Goal: Transaction & Acquisition: Purchase product/service

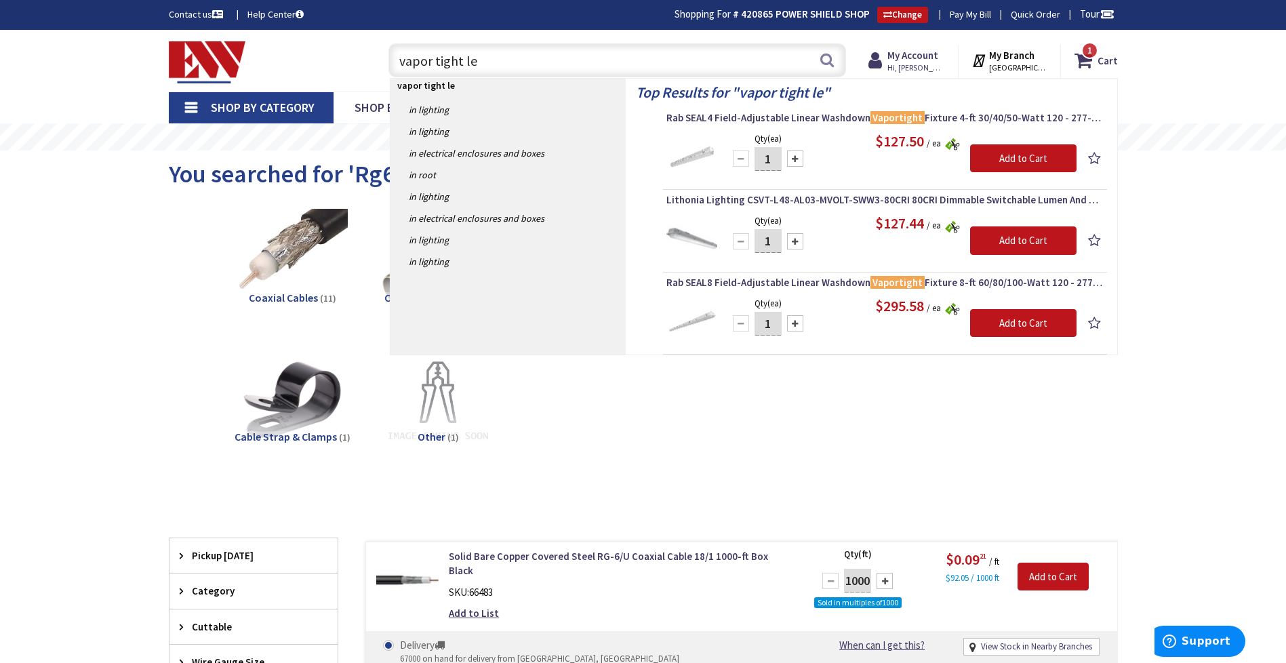
type input "vapor tight led"
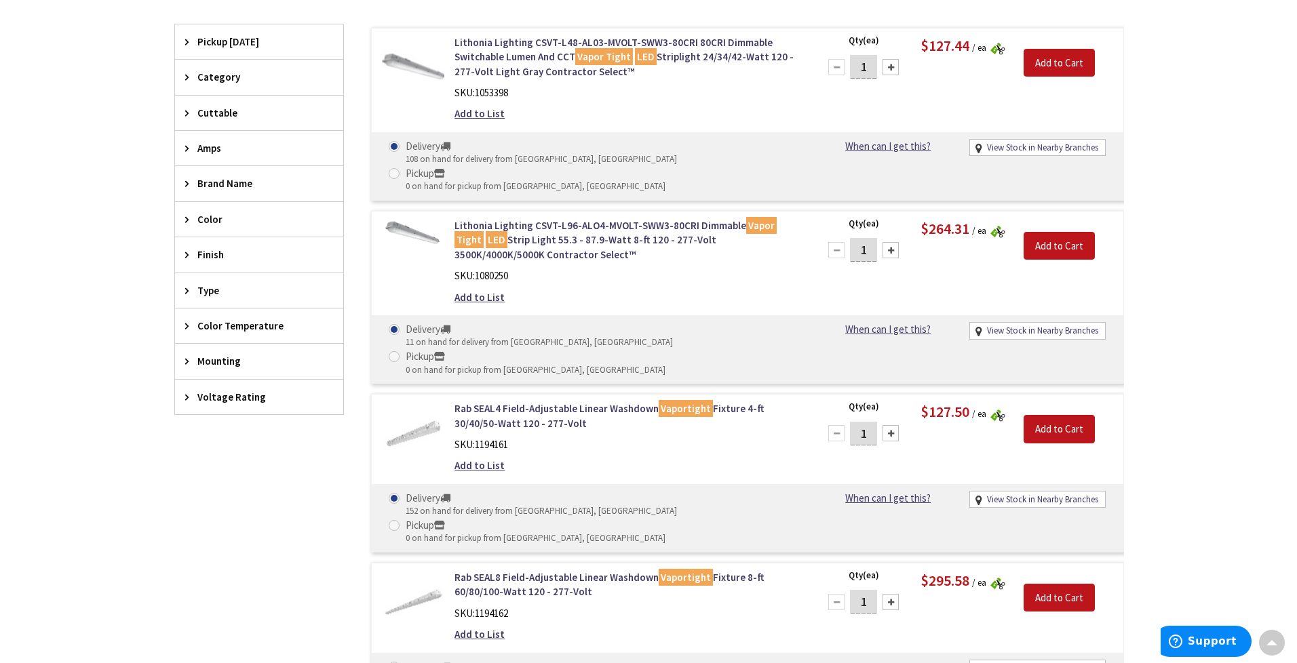
scroll to position [342, 0]
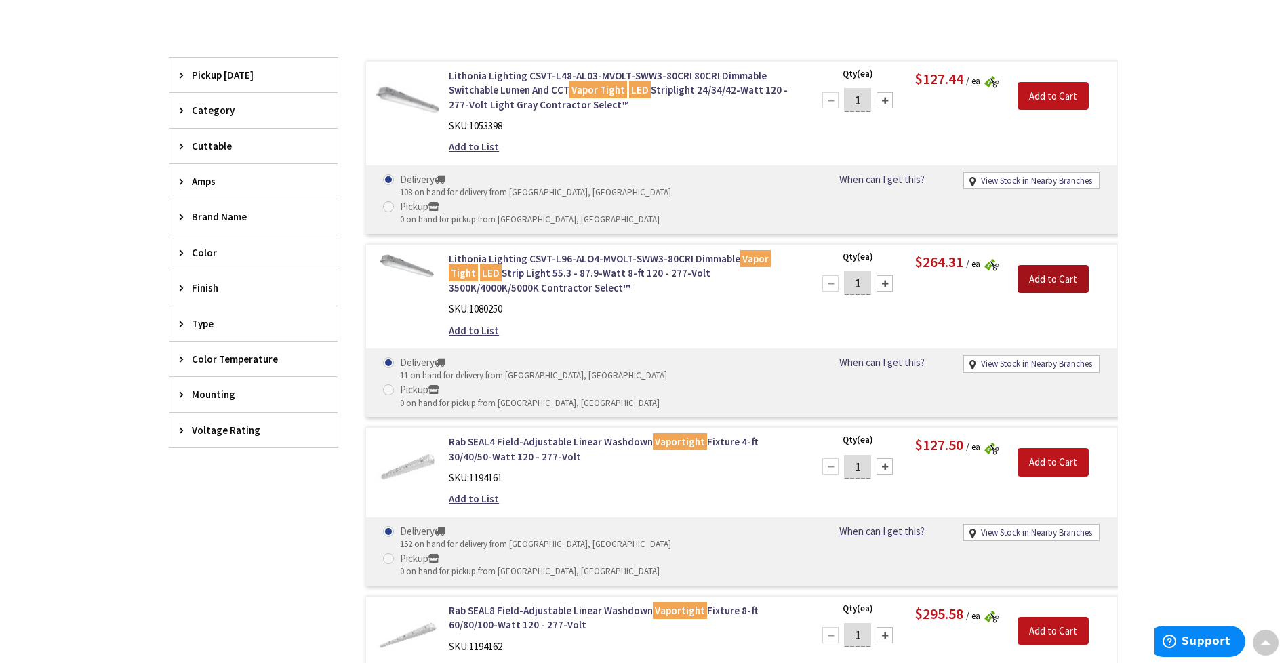
click at [1058, 265] on input "Add to Cart" at bounding box center [1053, 279] width 71 height 28
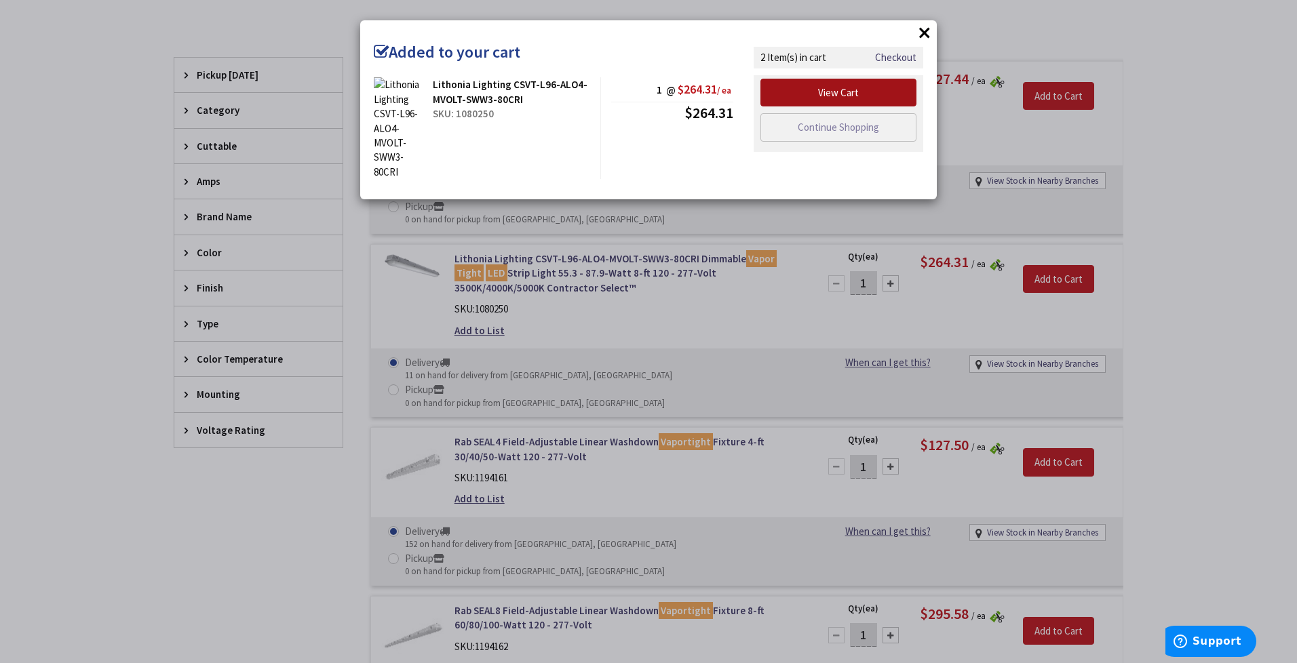
click at [835, 85] on link "View Cart" at bounding box center [838, 93] width 156 height 28
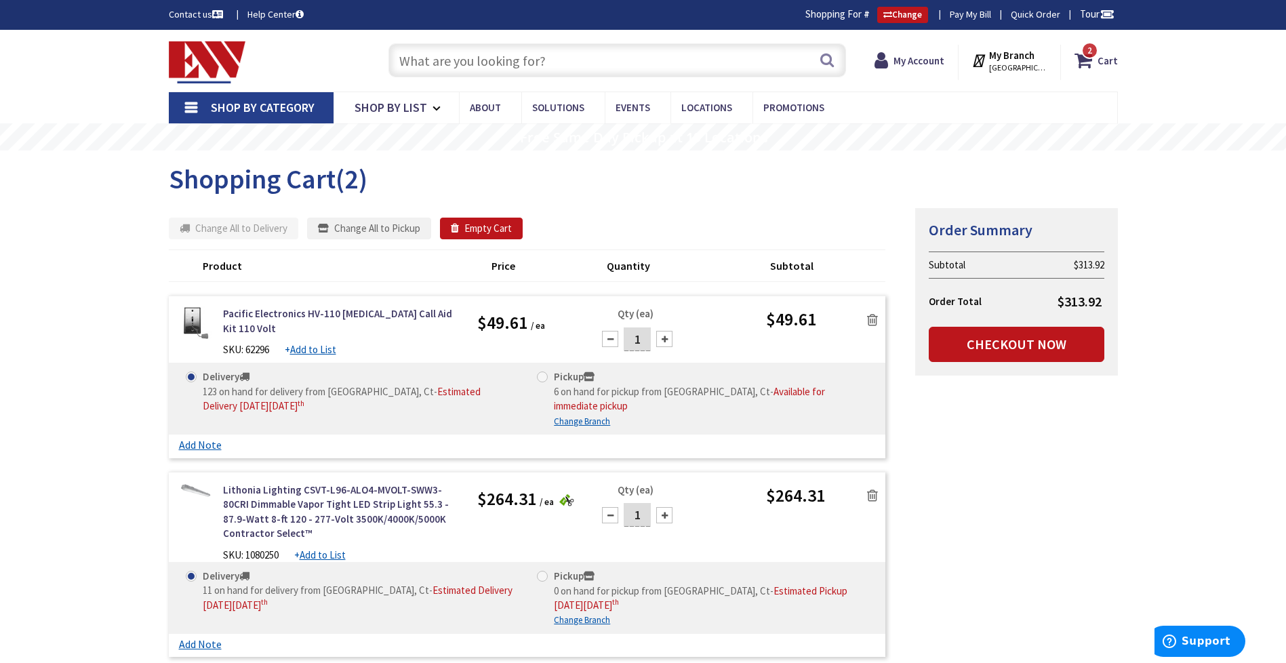
click at [671, 338] on div at bounding box center [664, 339] width 16 height 16
type input "2"
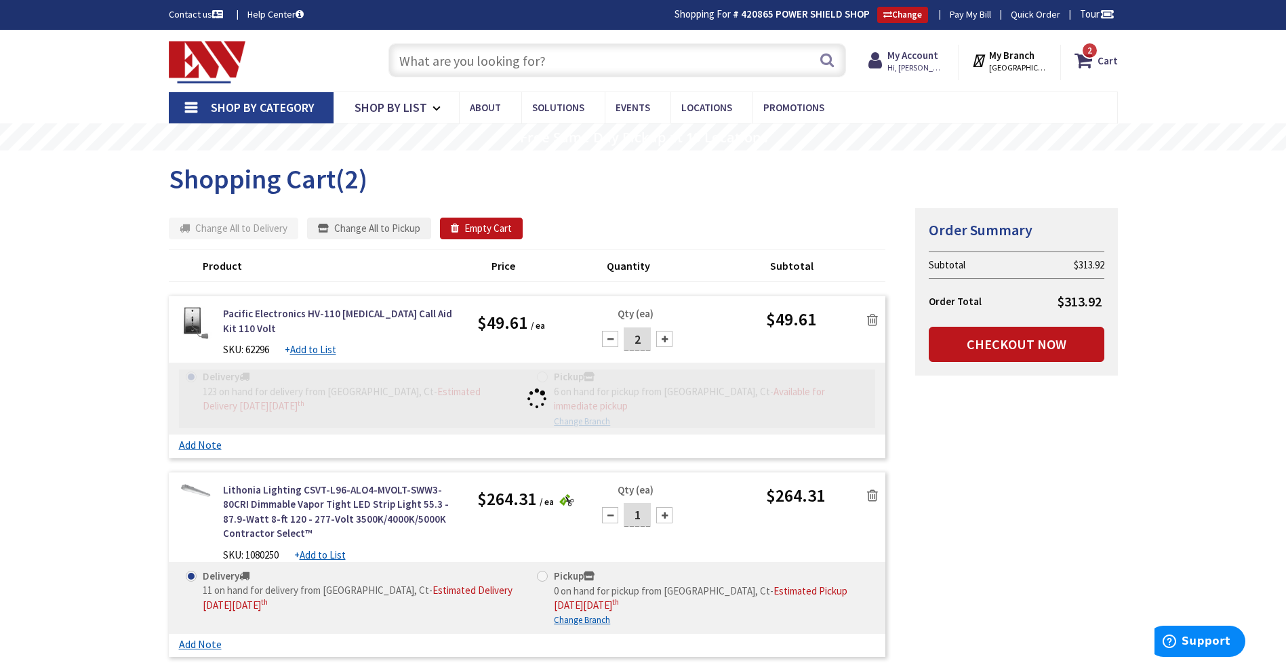
click at [590, 60] on input "text" at bounding box center [618, 60] width 458 height 34
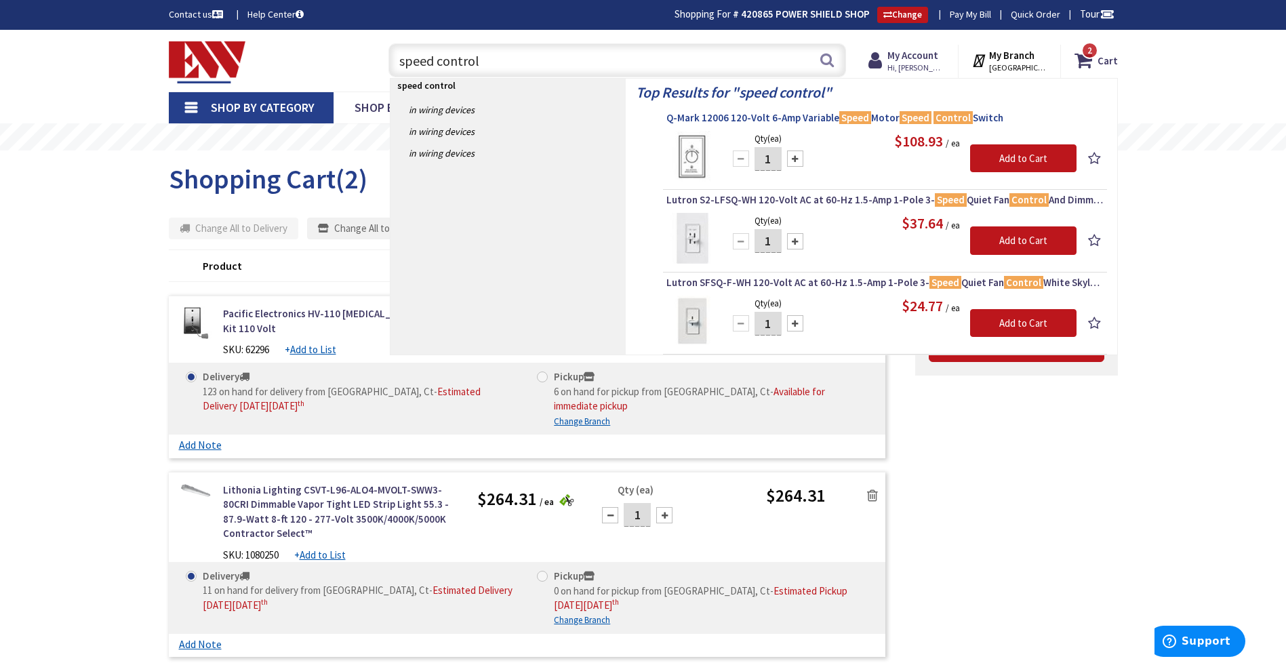
type input "speed control"
click at [823, 115] on span "Q-Mark 12006 120-Volt 6-Amp Variable Speed Motor Speed Control Switch" at bounding box center [885, 118] width 437 height 14
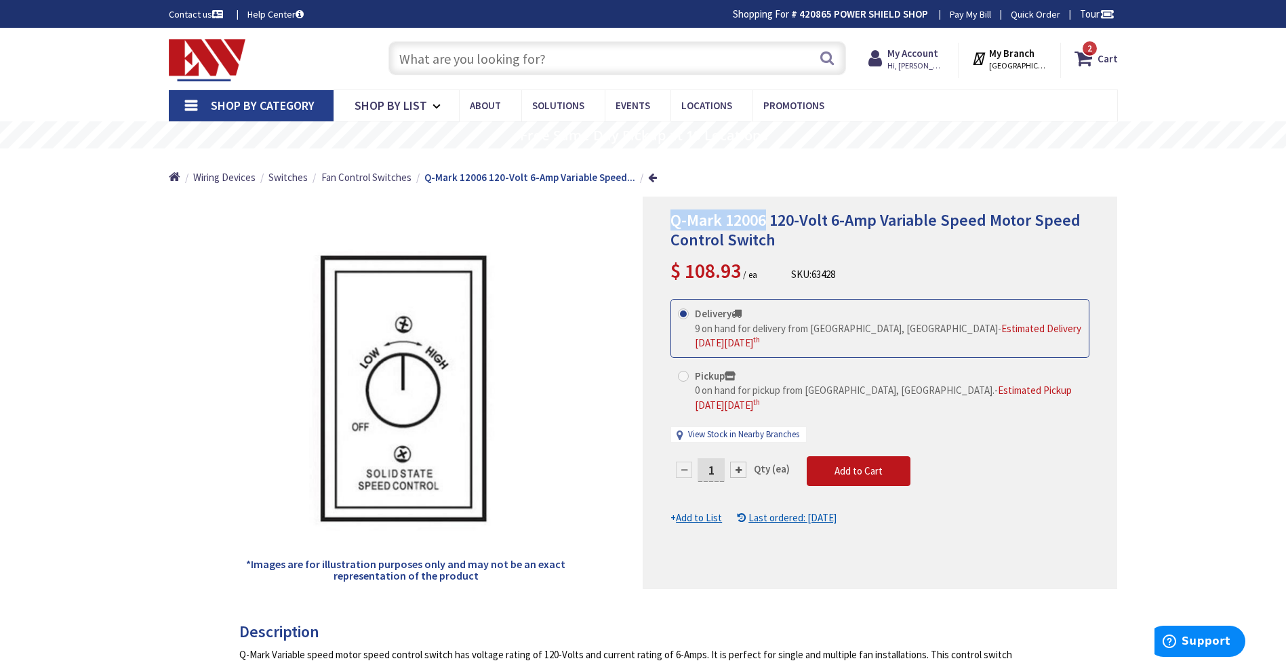
drag, startPoint x: 672, startPoint y: 221, endPoint x: 768, endPoint y: 224, distance: 95.7
click at [768, 224] on span "Q-Mark 12006 120-Volt 6-Amp Variable Speed Motor Speed Control Switch" at bounding box center [876, 230] width 410 height 41
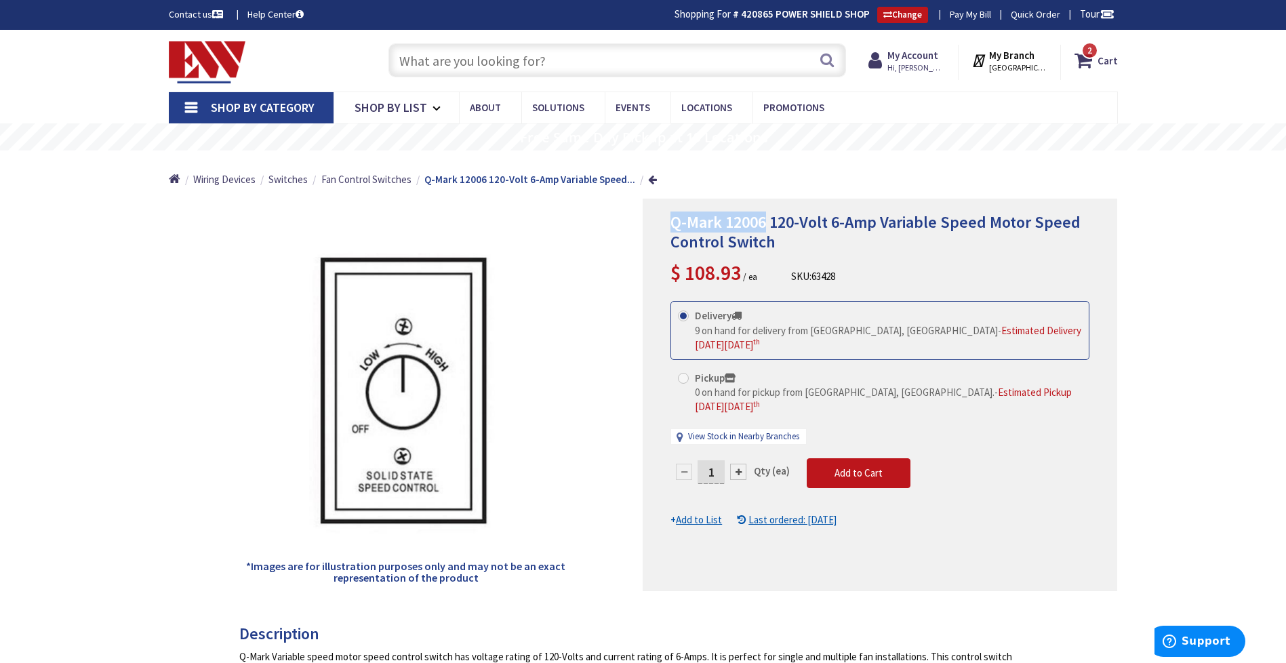
copy span "Q-Mark 12006"
click at [1092, 62] on icon at bounding box center [1086, 60] width 23 height 24
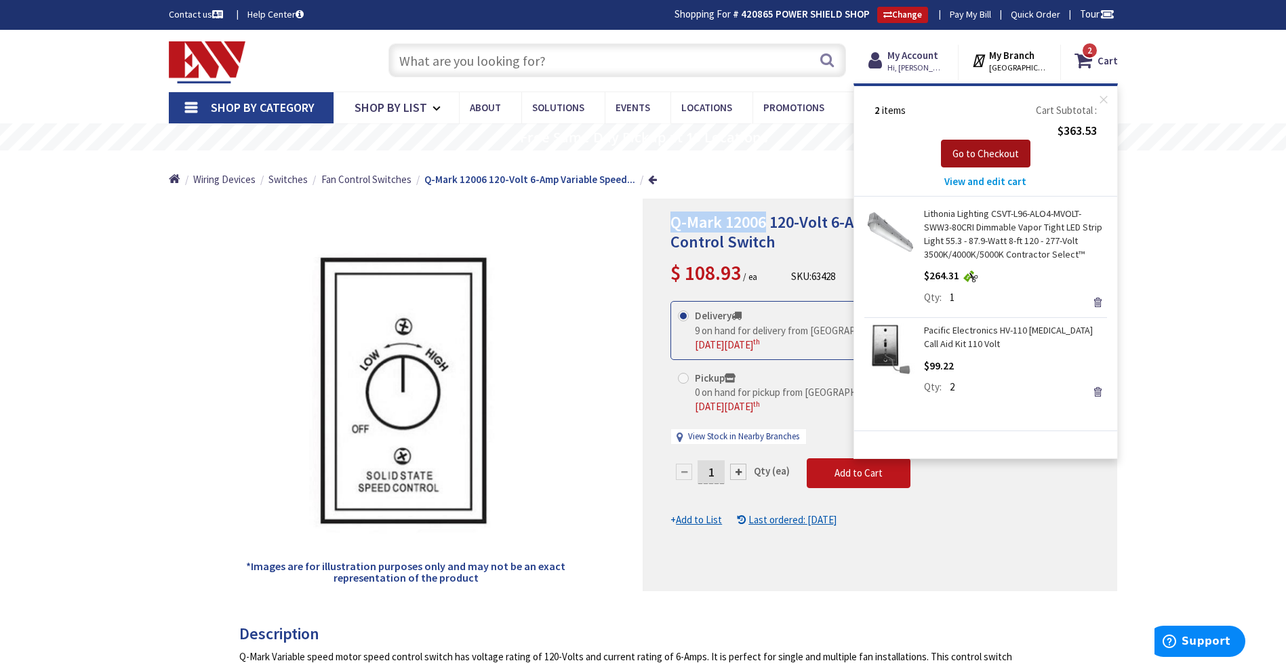
click at [1012, 155] on span "Go to Checkout" at bounding box center [986, 153] width 66 height 13
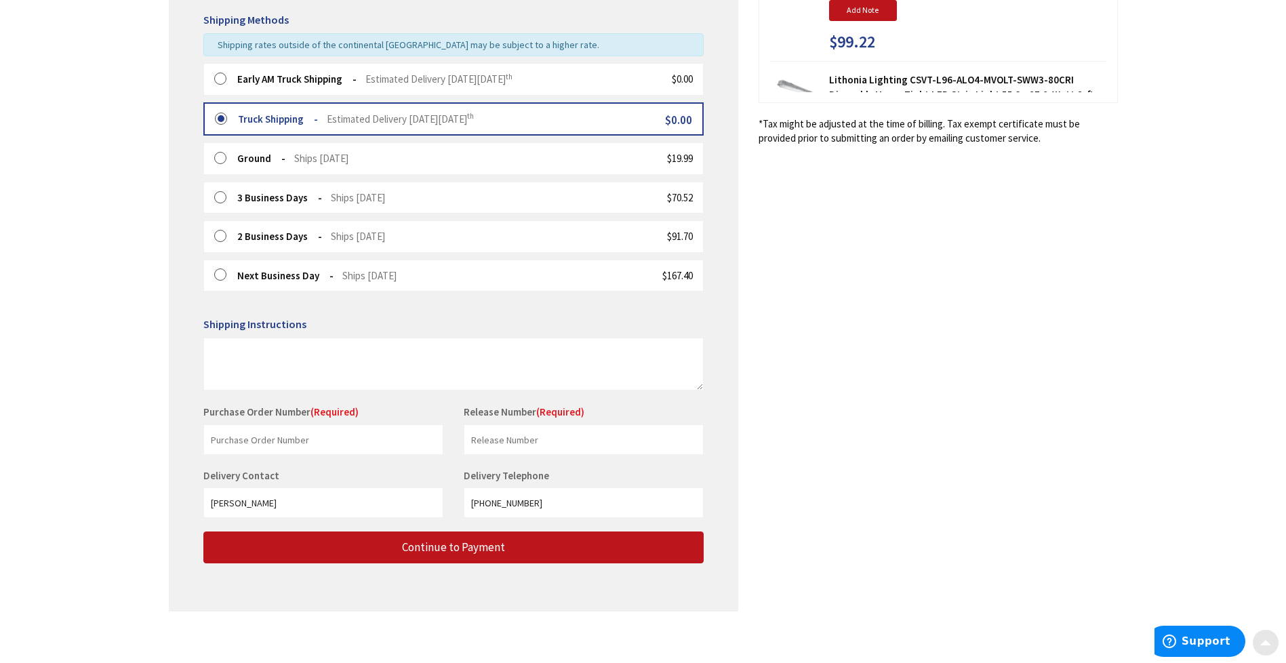
scroll to position [339, 0]
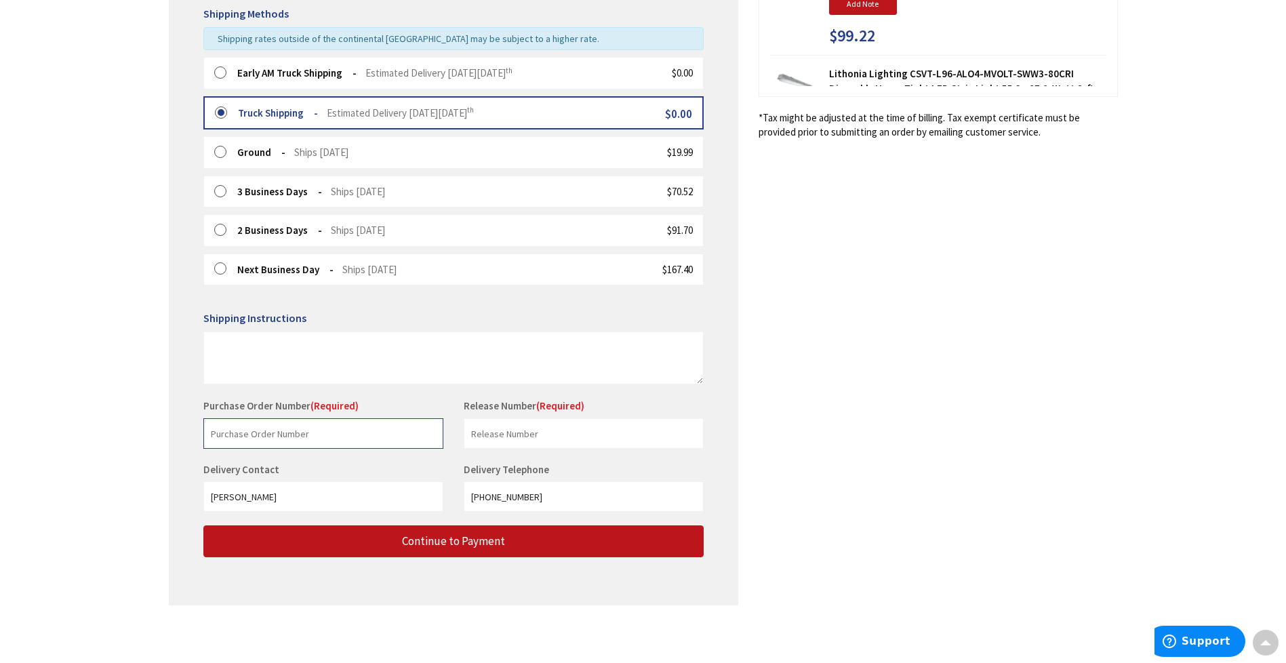
click at [346, 429] on input "text" at bounding box center [323, 433] width 240 height 31
type input "patco shop"
click at [532, 441] on input "text" at bounding box center [584, 433] width 240 height 31
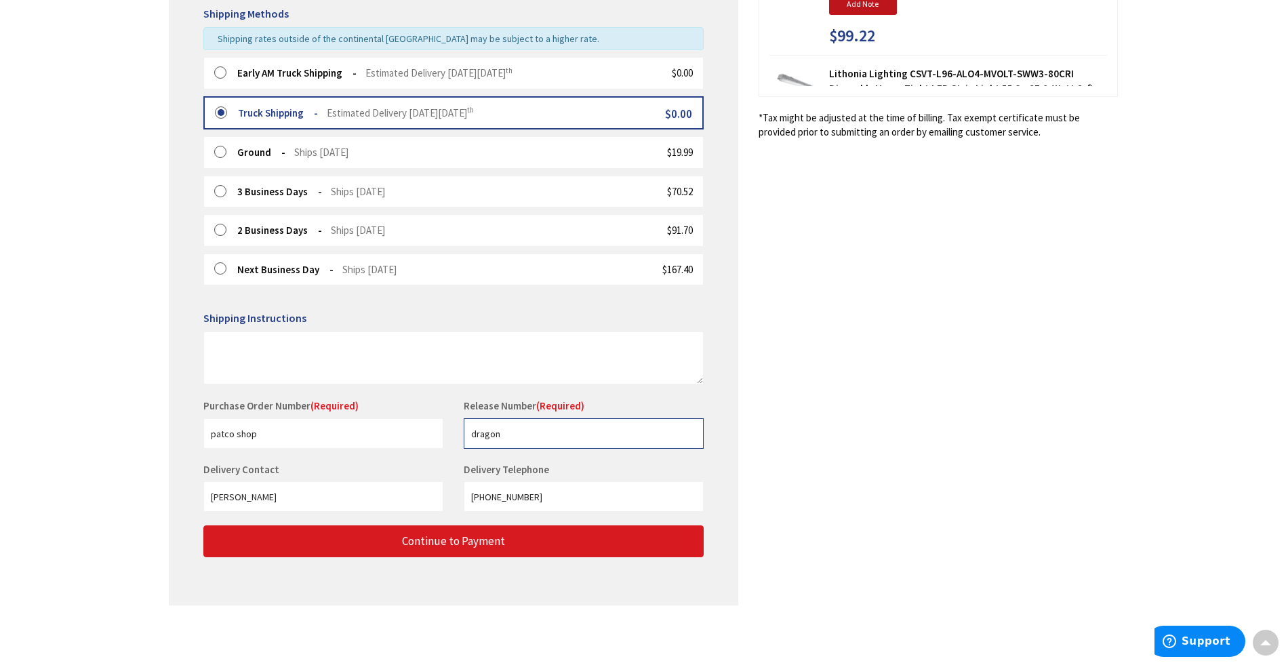
type input "dragon"
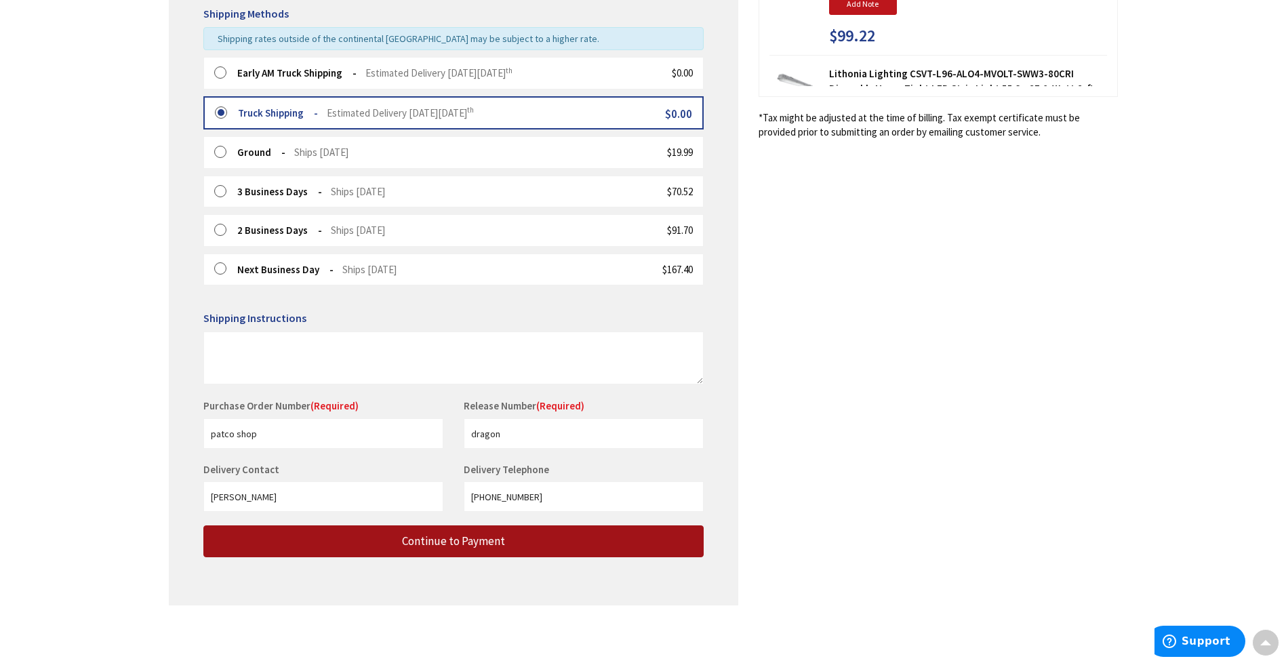
click at [470, 548] on span "Continue to Payment" at bounding box center [453, 541] width 103 height 15
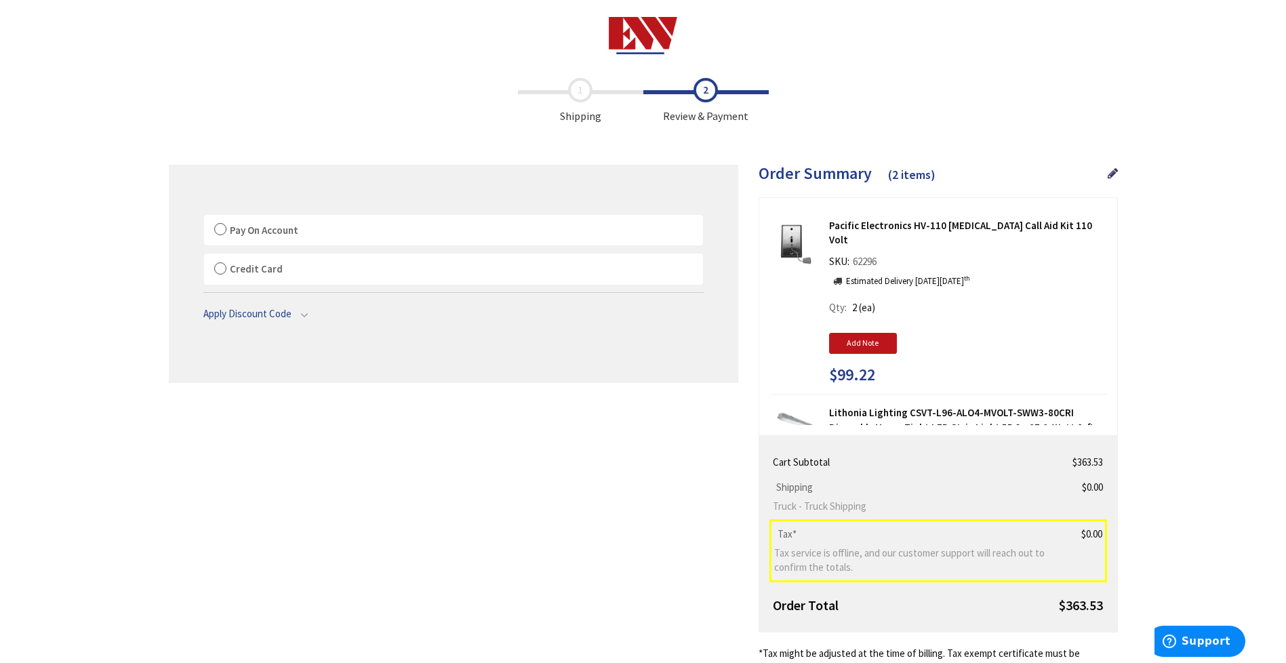
click at [222, 226] on label "Pay On Account" at bounding box center [453, 230] width 499 height 31
click at [204, 218] on input "Pay On Account" at bounding box center [204, 218] width 0 height 0
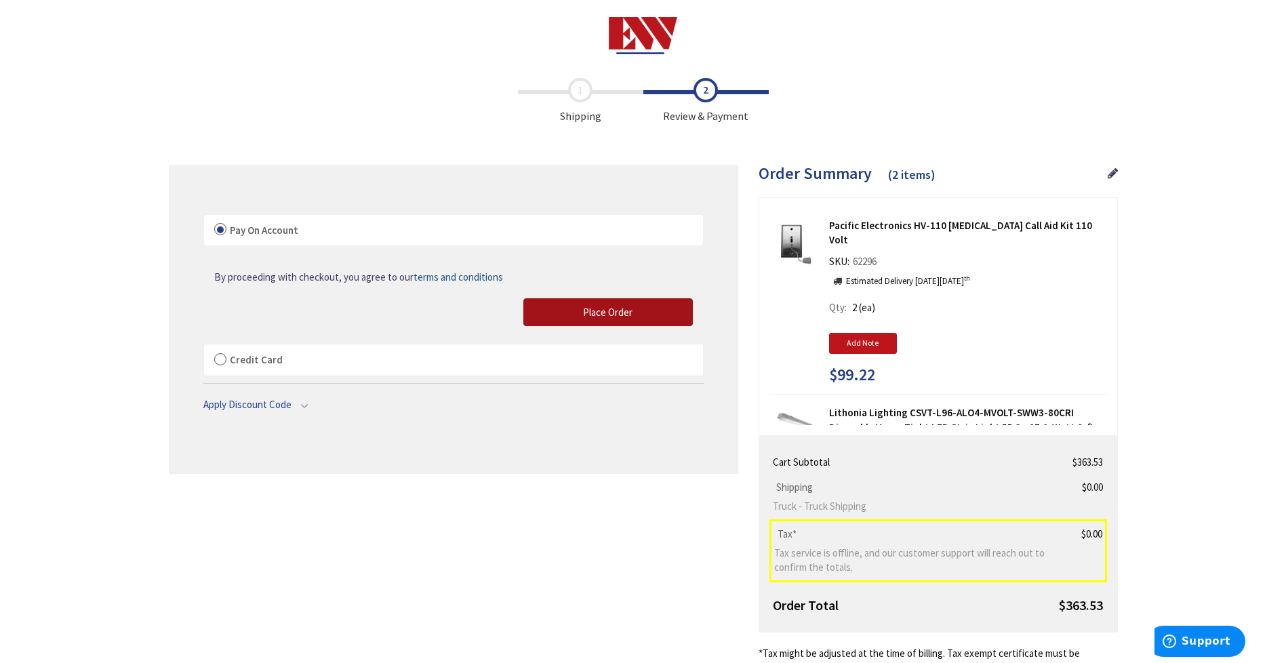
click at [606, 309] on span "Place Order" at bounding box center [608, 312] width 50 height 13
